Goal: Check status: Check status

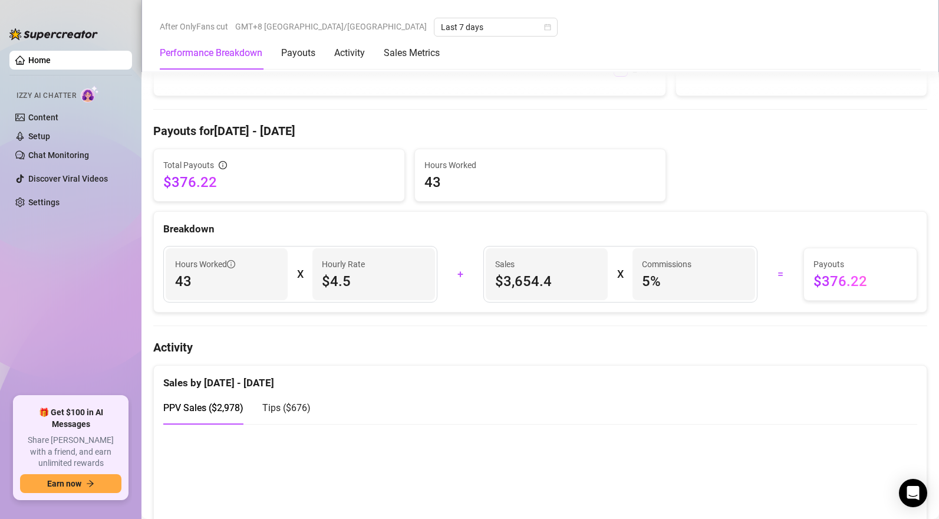
scroll to position [551, 0]
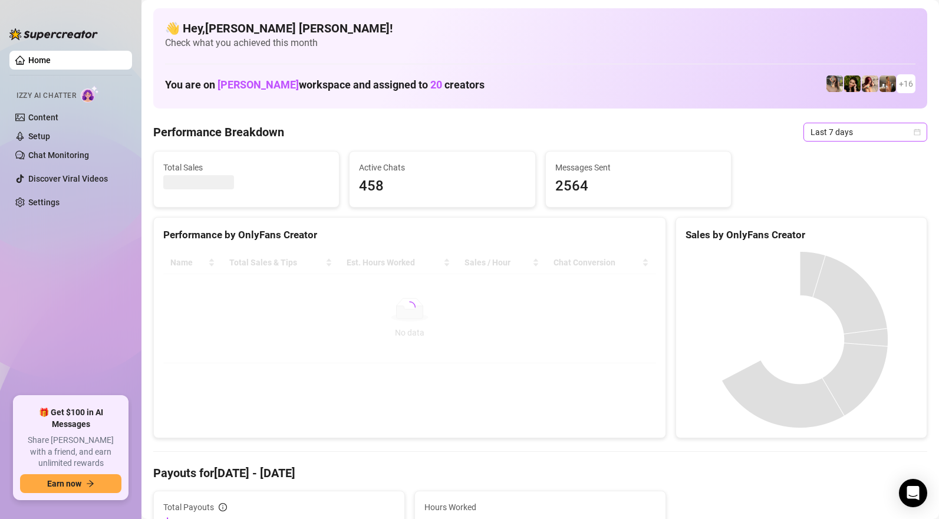
click at [853, 133] on span "Last 7 days" at bounding box center [866, 132] width 110 height 18
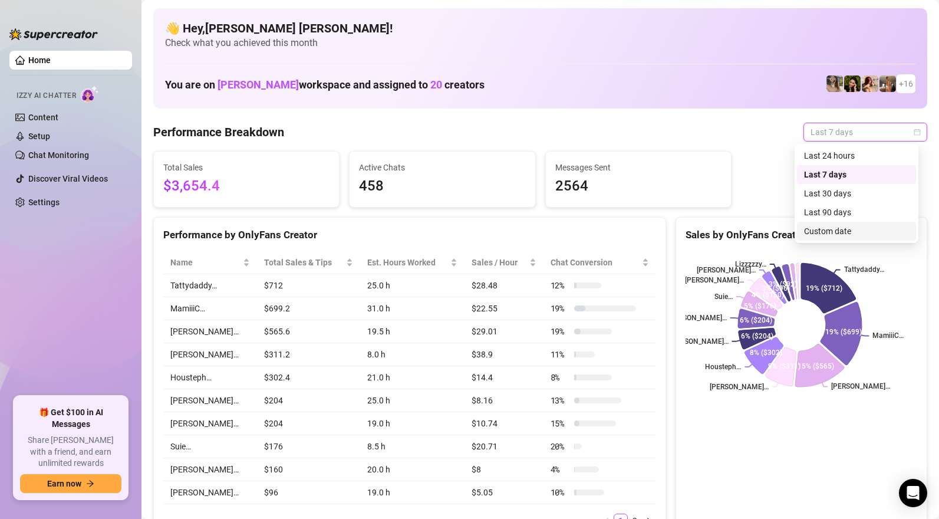
click at [831, 228] on div "Custom date" at bounding box center [856, 231] width 105 height 13
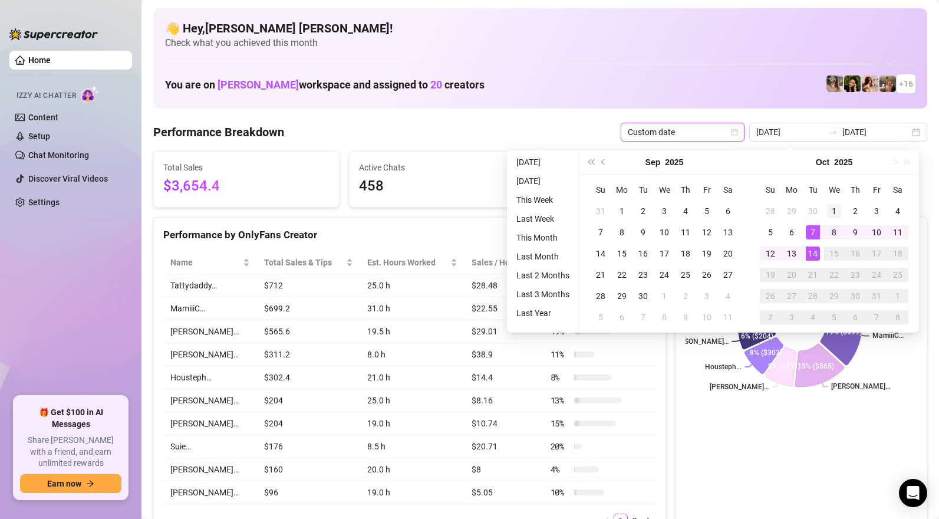
type input "2025-10-01"
click at [837, 213] on div "1" at bounding box center [834, 211] width 14 height 14
type input "2025-10-14"
click at [814, 253] on div "14" at bounding box center [813, 253] width 14 height 14
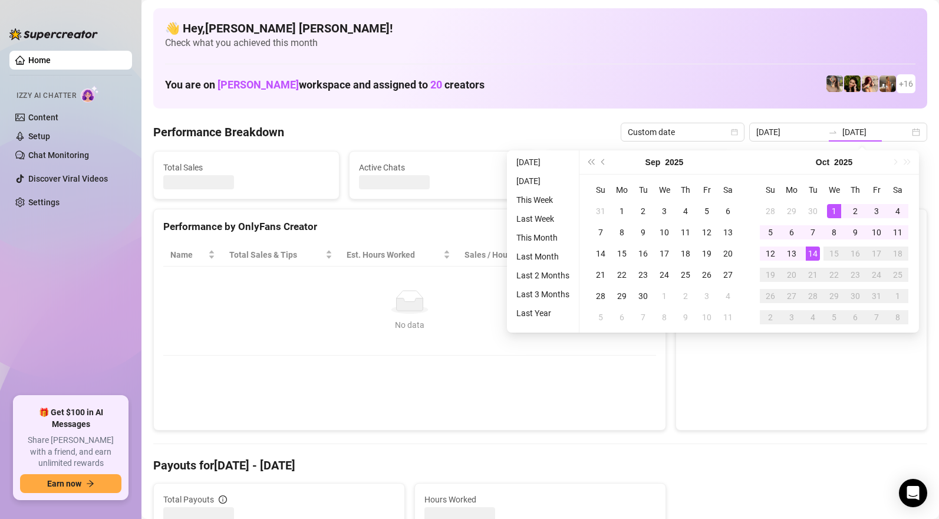
type input "2025-10-01"
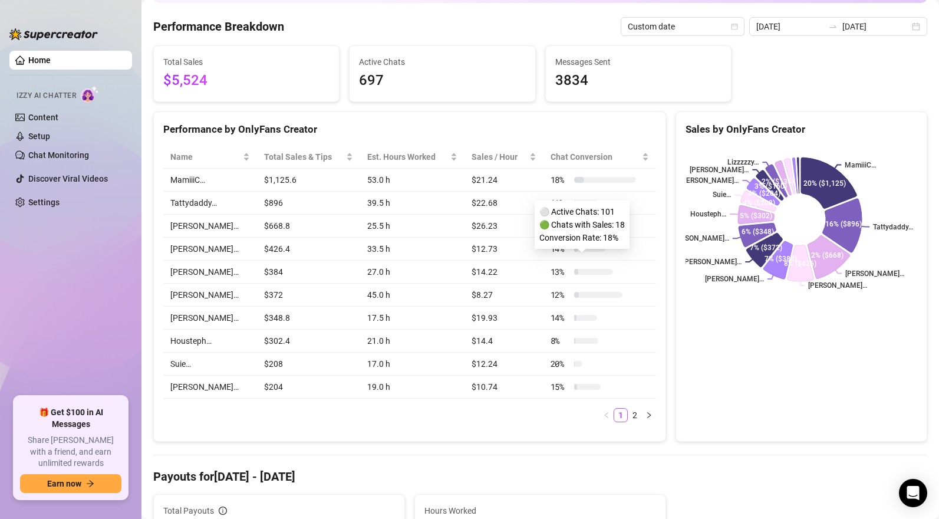
scroll to position [150, 0]
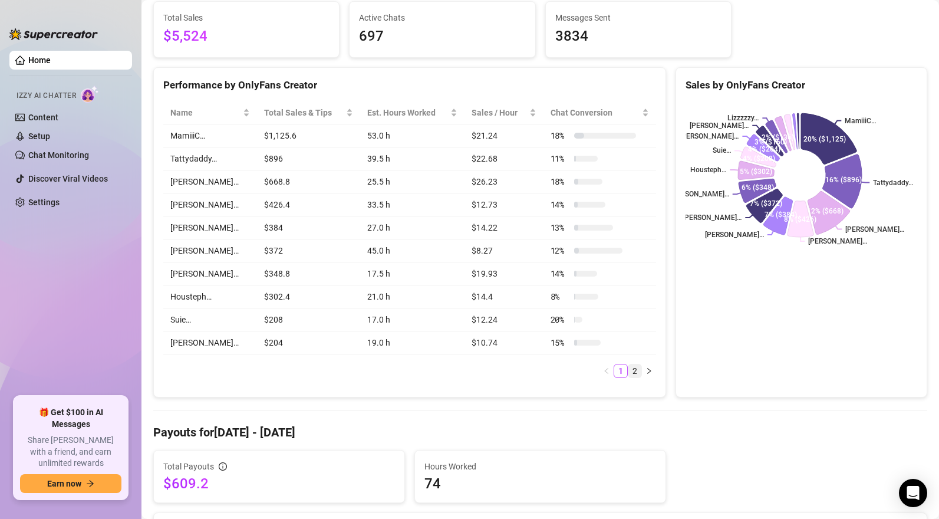
click at [629, 372] on link "2" at bounding box center [635, 370] width 13 height 13
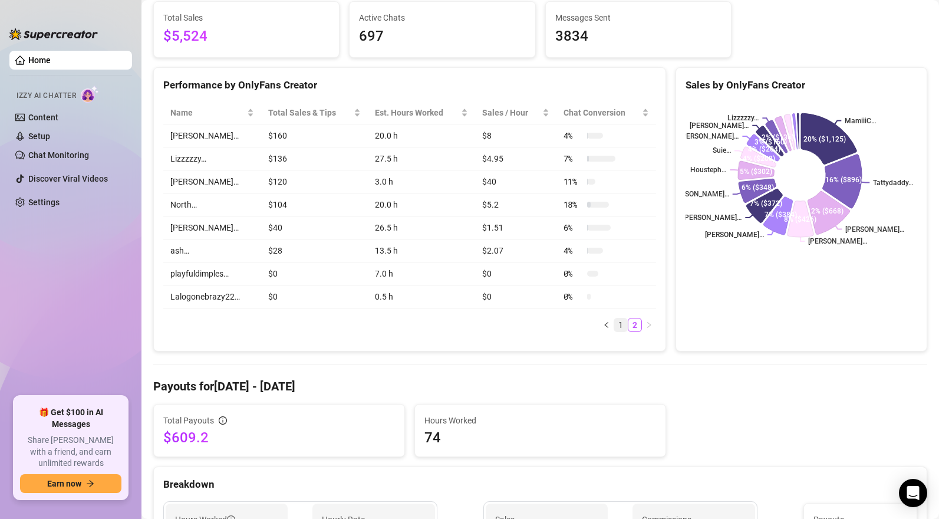
click at [615, 328] on link "1" at bounding box center [620, 324] width 13 height 13
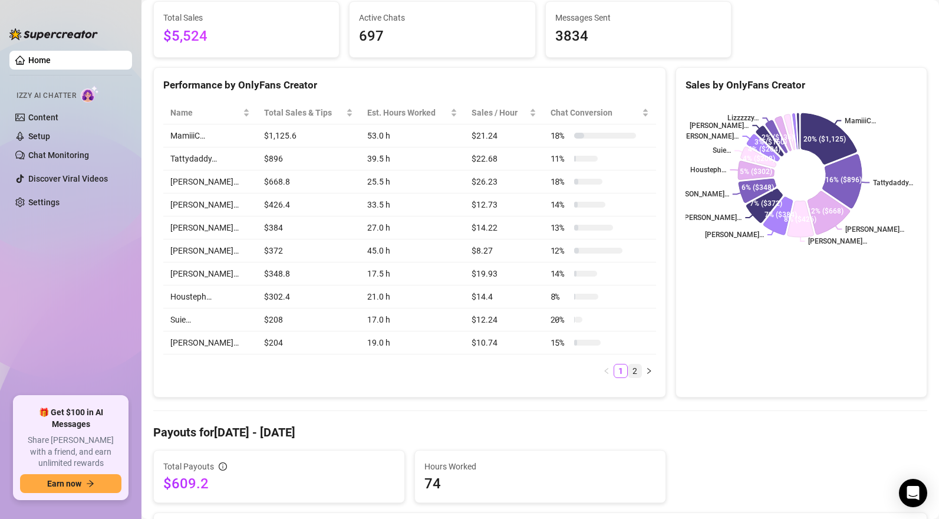
click at [629, 371] on link "2" at bounding box center [635, 370] width 13 height 13
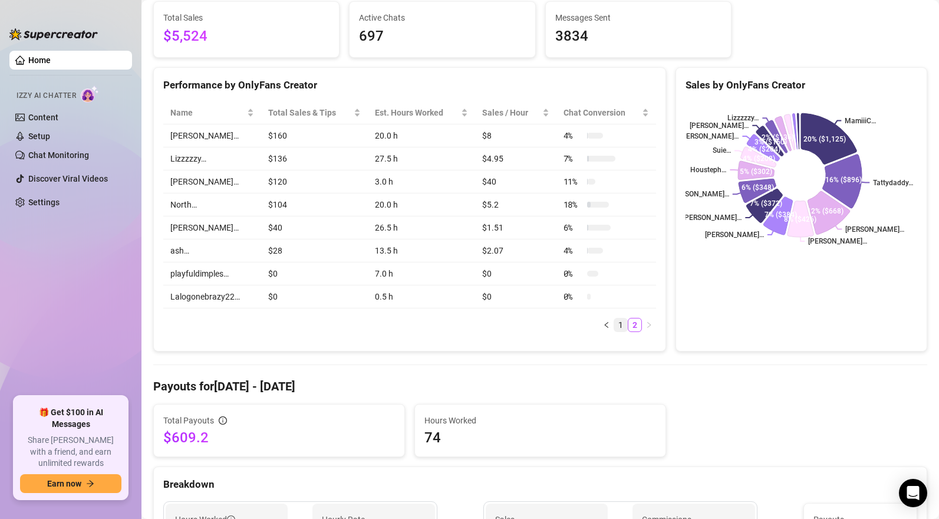
click at [618, 327] on link "1" at bounding box center [620, 324] width 13 height 13
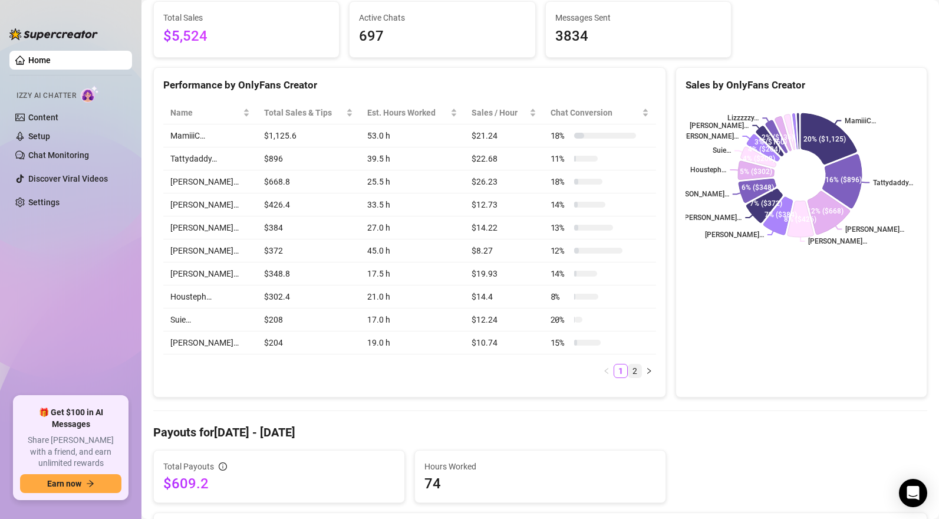
click at [631, 376] on link "2" at bounding box center [635, 370] width 13 height 13
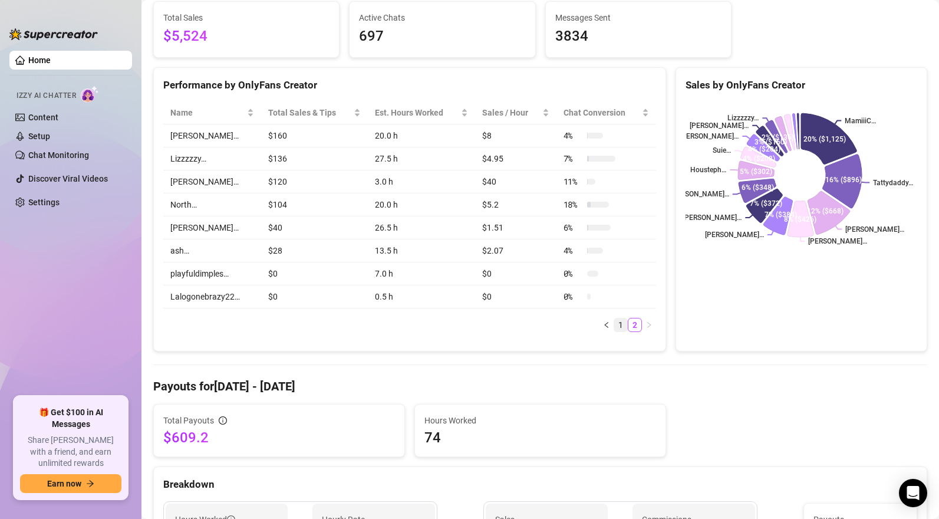
click at [619, 328] on link "1" at bounding box center [620, 324] width 13 height 13
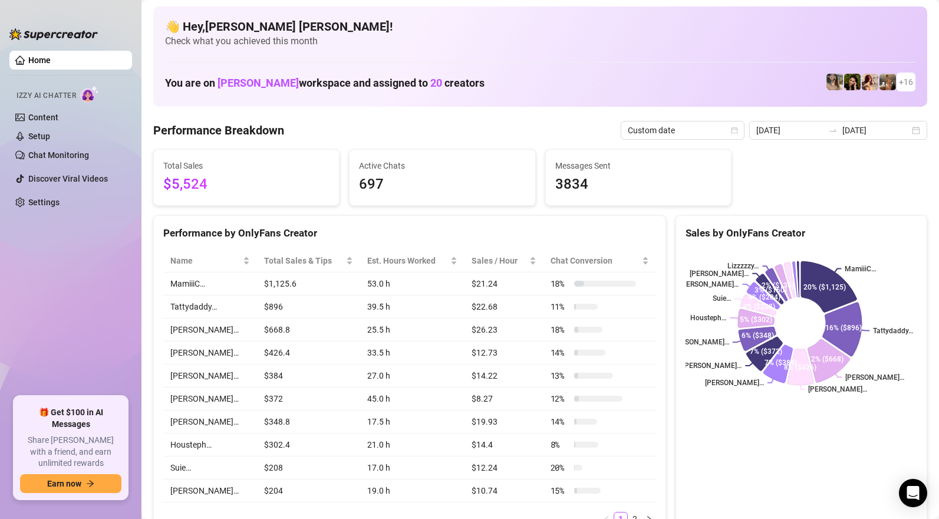
scroll to position [2, 0]
click at [100, 290] on ul "Home Izzy AI Chatter Content Setup Chat Monitoring Discover Viral Videos Settin…" at bounding box center [70, 219] width 123 height 346
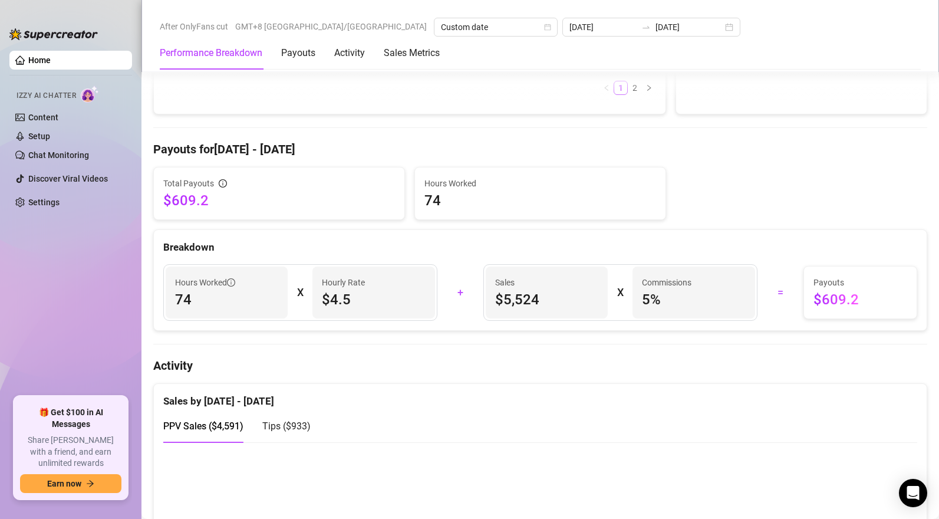
scroll to position [675, 0]
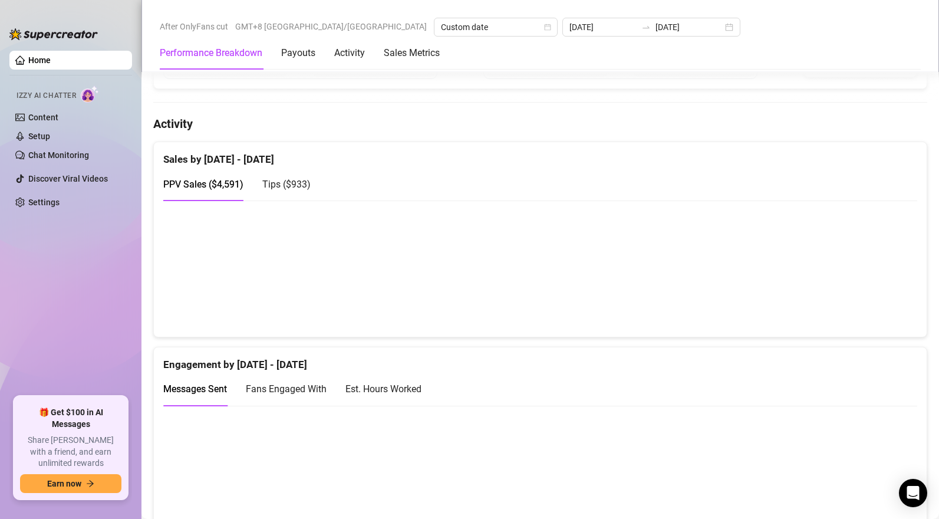
click at [291, 183] on span "Tips ( $933 )" at bounding box center [286, 184] width 48 height 11
click at [223, 180] on span "PPV Sales ( $4,591 )" at bounding box center [203, 184] width 80 height 11
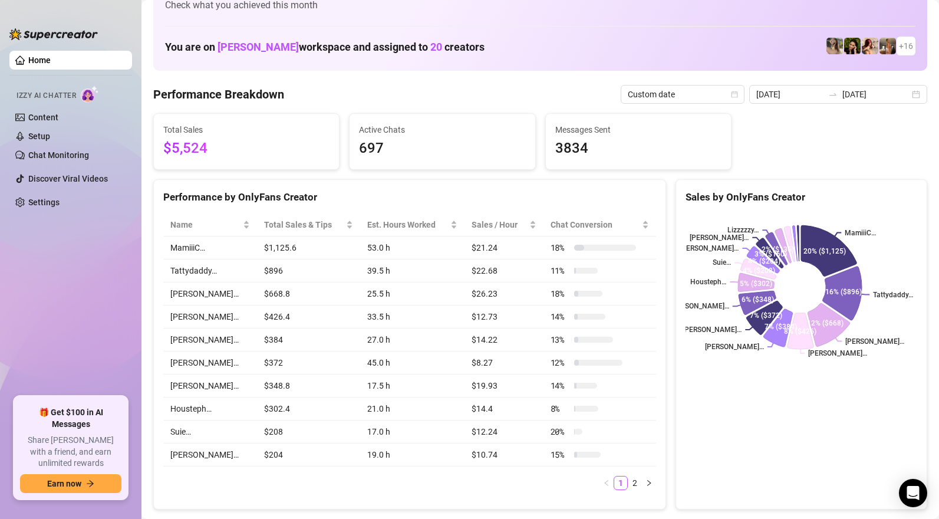
scroll to position [0, 0]
